Goal: Information Seeking & Learning: Learn about a topic

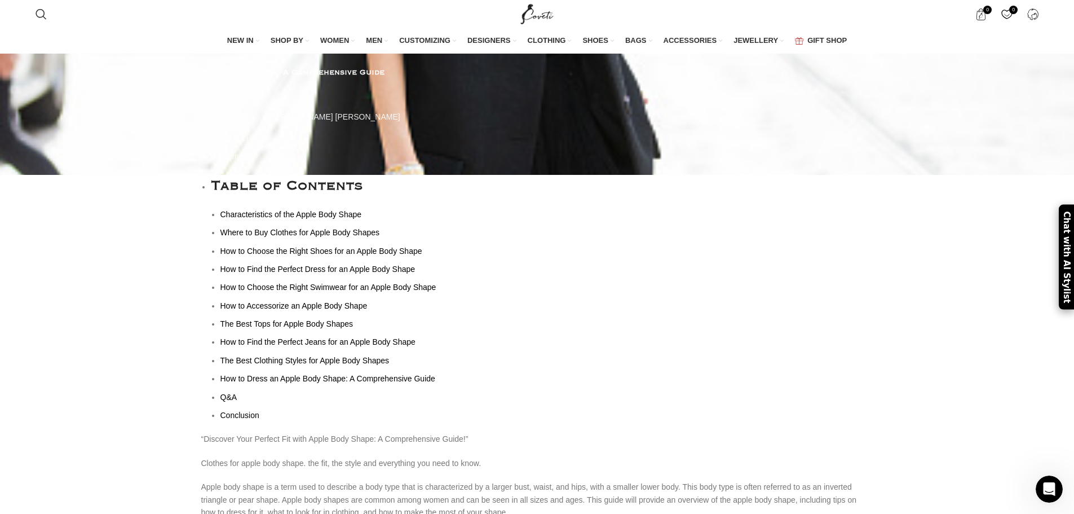
click at [310, 175] on div "Fashion Apple Body Shape: A Comprehensive Guide [DATE] Posted by [PERSON_NAME] …" at bounding box center [537, 114] width 1074 height 121
drag, startPoint x: 489, startPoint y: 404, endPoint x: 500, endPoint y: 218, distance: 186.4
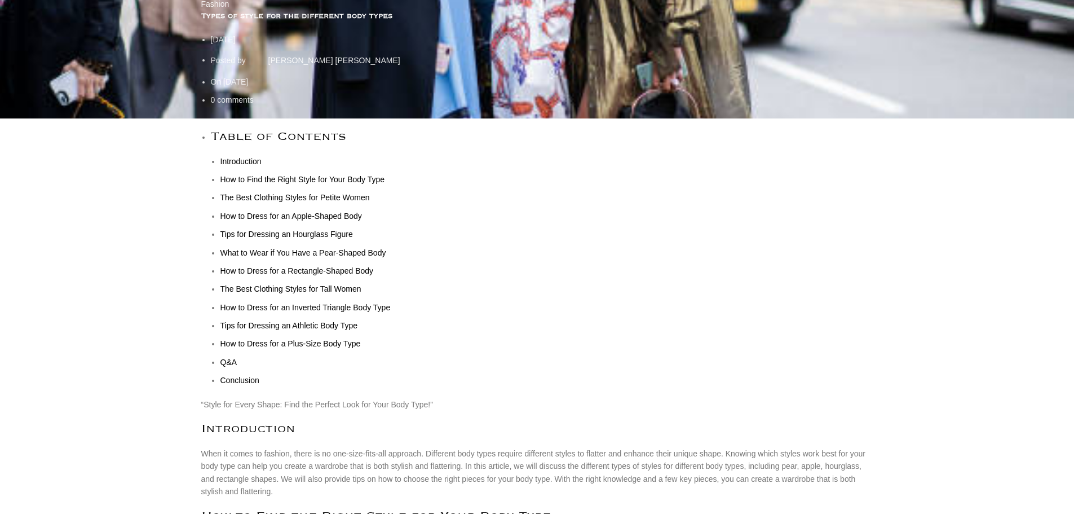
click at [356, 248] on link "What to Wear if You Have a Pear-Shaped Body" at bounding box center [304, 252] width 166 height 9
